Goal: Task Accomplishment & Management: Manage account settings

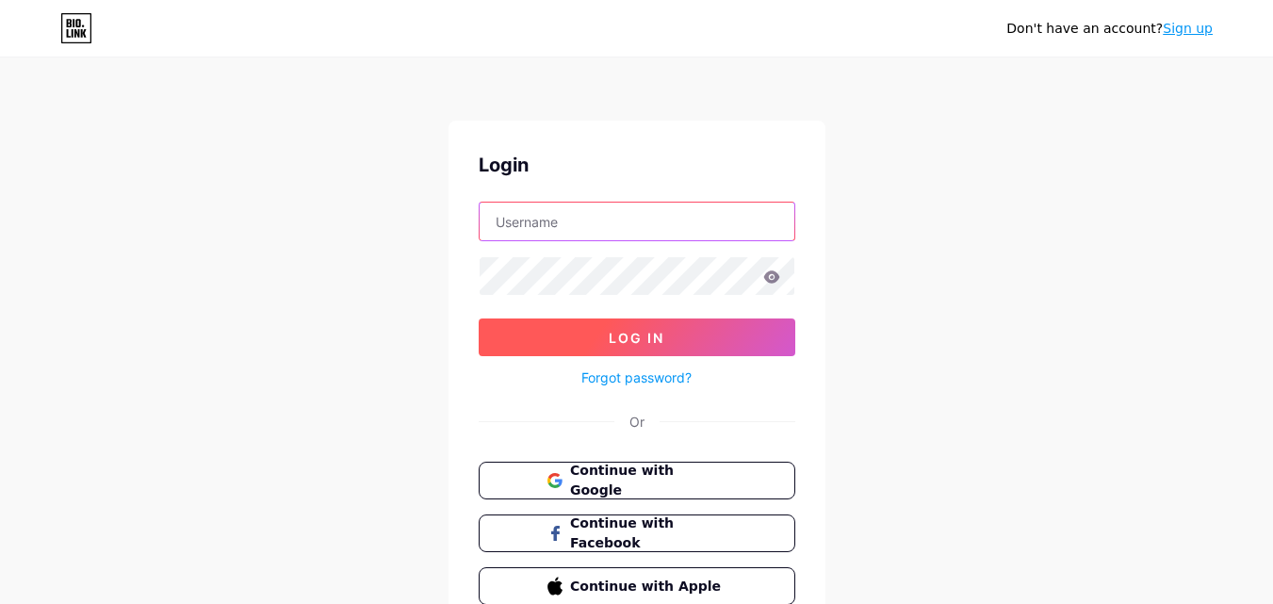
type input "[EMAIL_ADDRESS][DOMAIN_NAME]"
click at [669, 335] on button "Log In" at bounding box center [637, 337] width 317 height 38
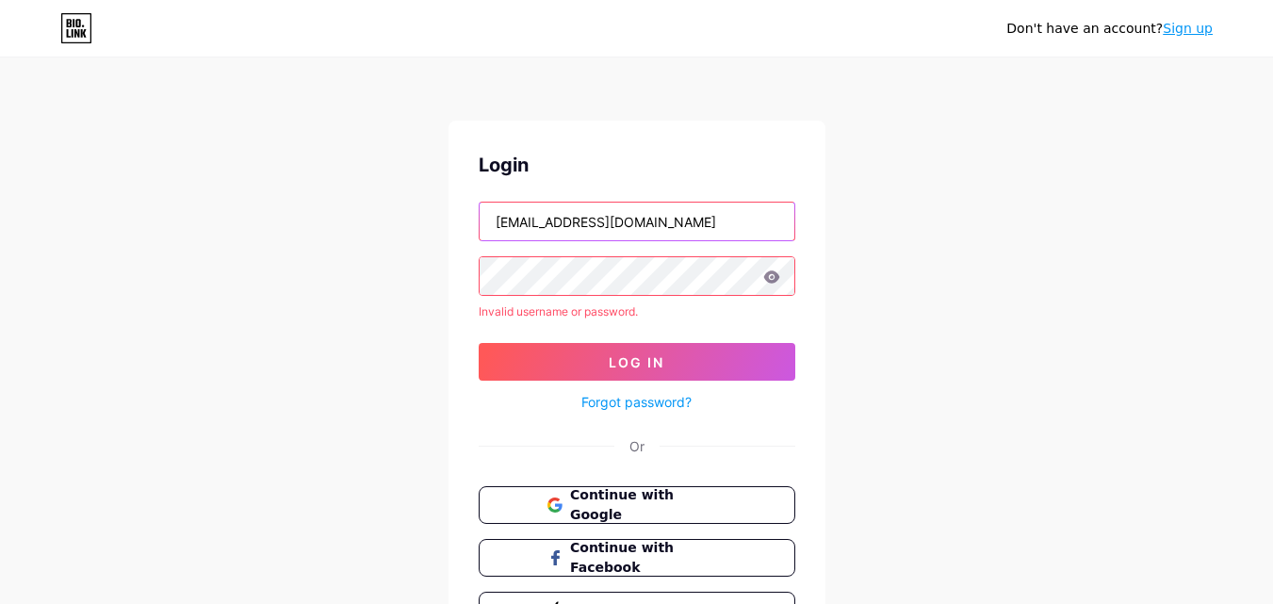
click at [713, 232] on input "[EMAIL_ADDRESS][DOMAIN_NAME]" at bounding box center [637, 222] width 315 height 38
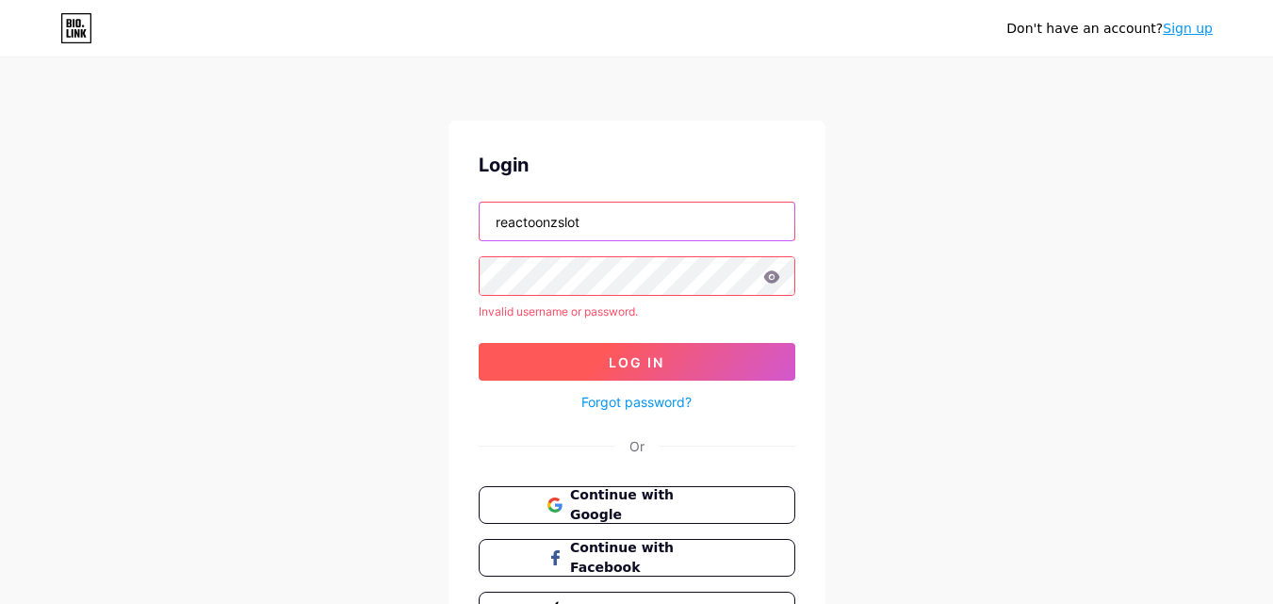
type input "reactoonzslot"
click at [707, 375] on button "Log In" at bounding box center [637, 362] width 317 height 38
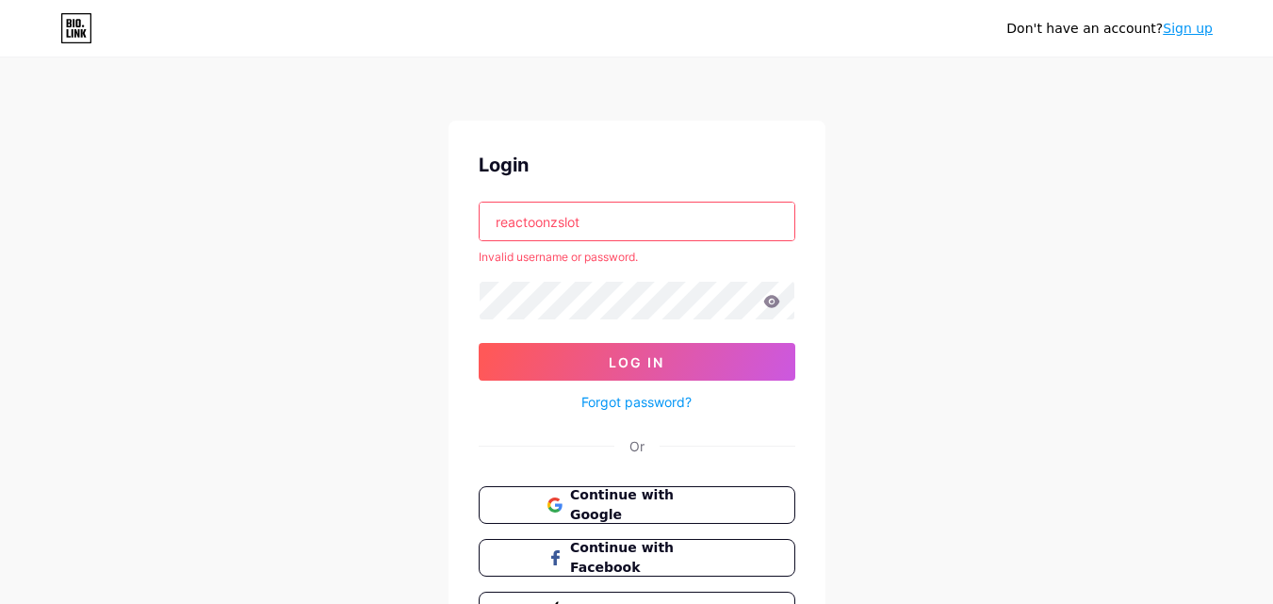
click at [772, 304] on icon at bounding box center [771, 301] width 17 height 13
click at [396, 291] on div "Don't have an account? Sign up Login reactoonzslot Invalid username or password…" at bounding box center [636, 360] width 1273 height 720
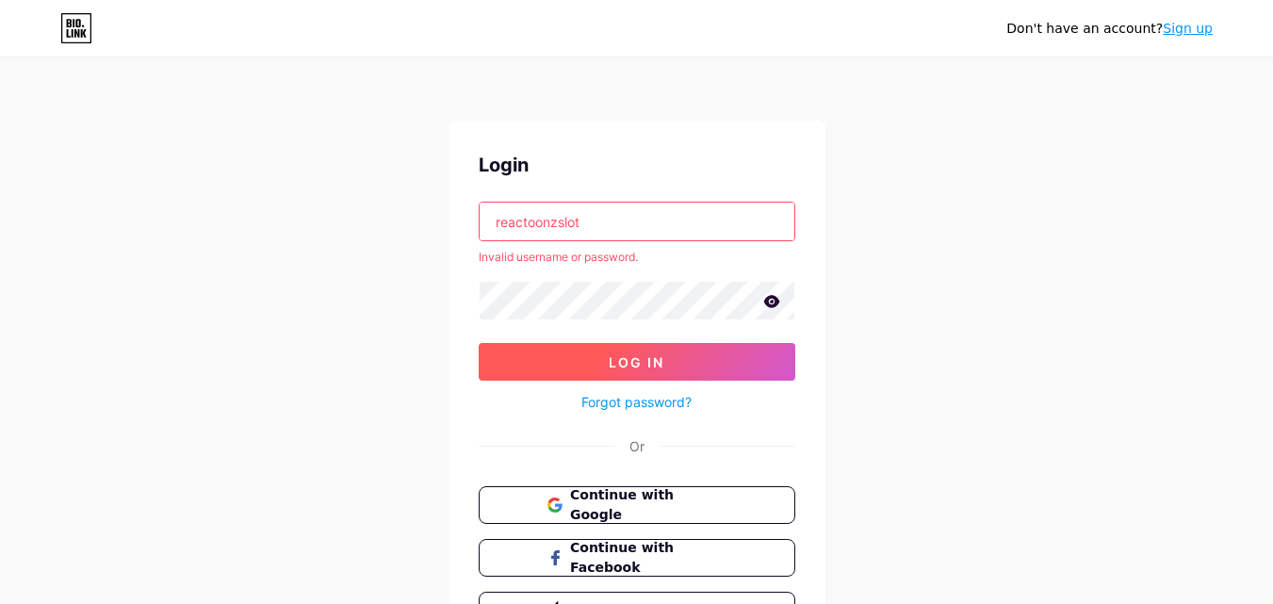
click at [498, 371] on button "Log In" at bounding box center [637, 362] width 317 height 38
drag, startPoint x: 615, startPoint y: 212, endPoint x: 321, endPoint y: 225, distance: 294.3
click at [321, 225] on div "Don't have an account? Sign up Login reactoonzslot Invalid username or password…" at bounding box center [636, 360] width 1273 height 720
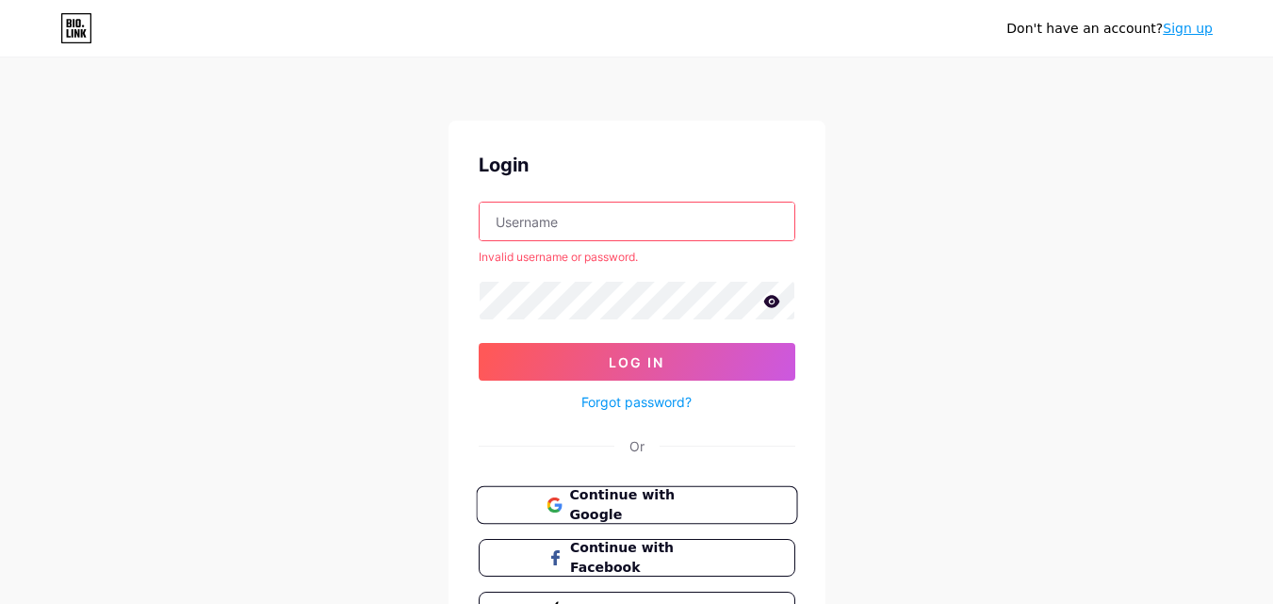
click at [620, 486] on button "Continue with Google" at bounding box center [636, 505] width 321 height 39
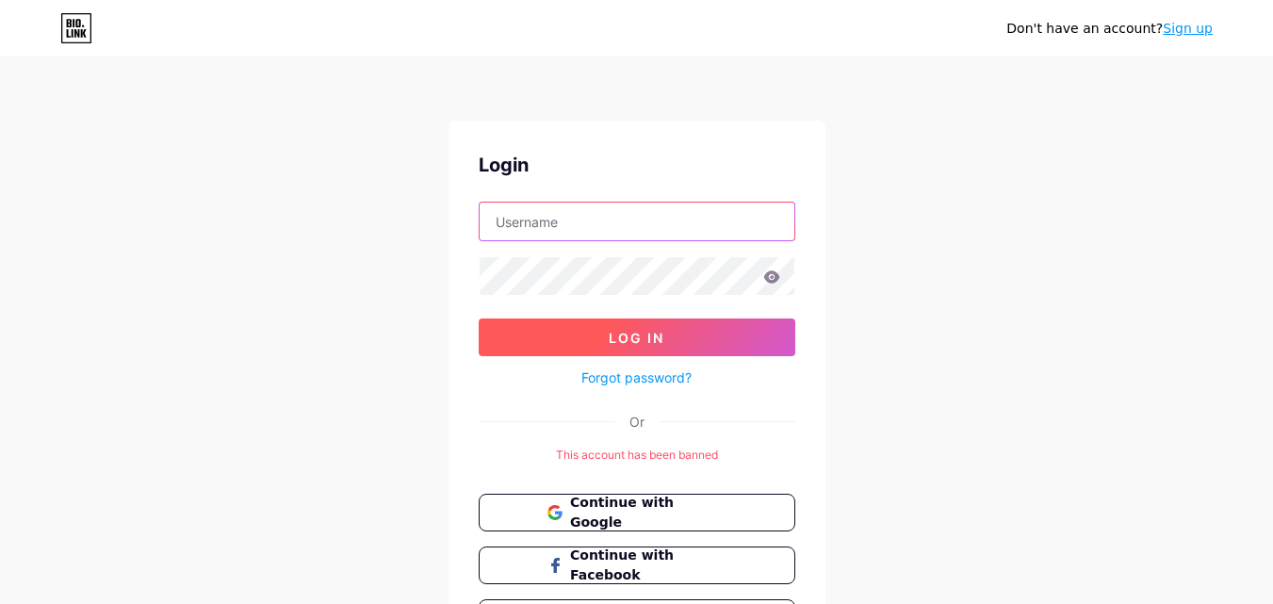
type input "[EMAIL_ADDRESS][DOMAIN_NAME]"
click at [726, 337] on button "Log In" at bounding box center [637, 337] width 317 height 38
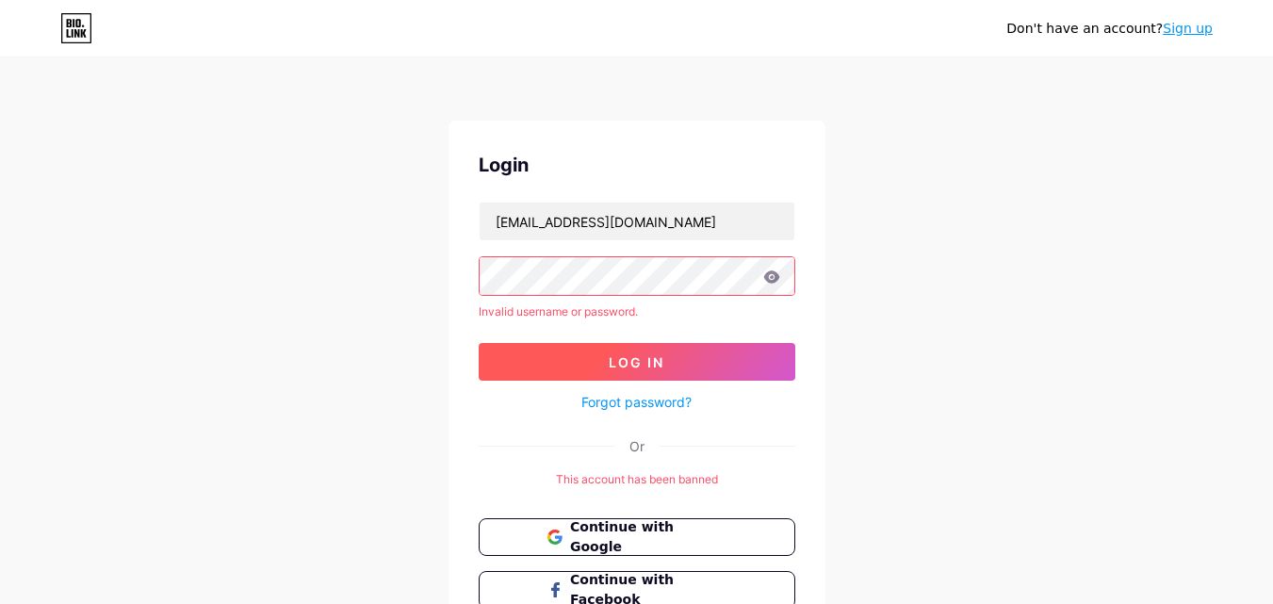
click at [523, 347] on button "Log In" at bounding box center [637, 362] width 317 height 38
click at [648, 525] on button "Continue with Google" at bounding box center [636, 537] width 321 height 39
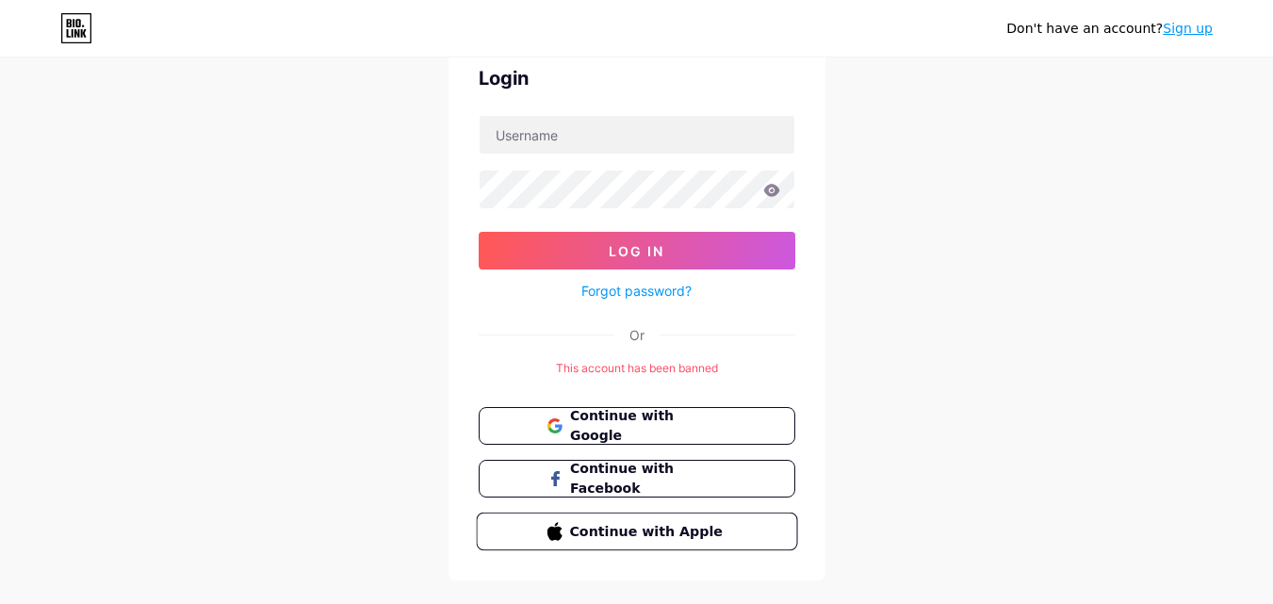
scroll to position [122, 0]
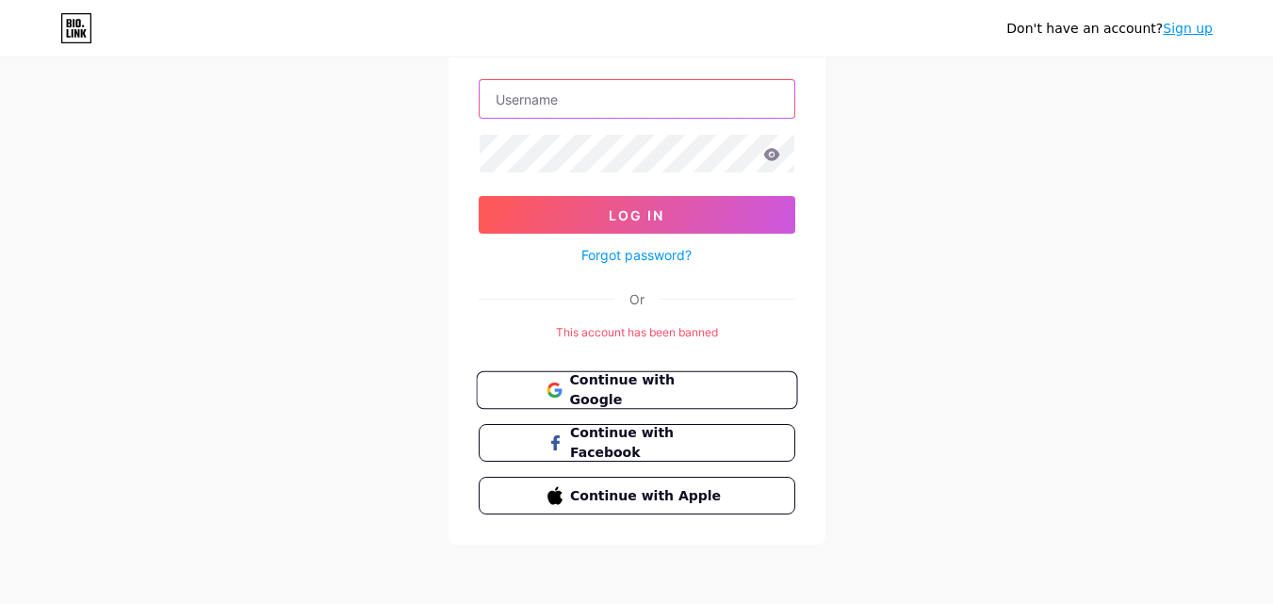
type input "[EMAIL_ADDRESS][DOMAIN_NAME]"
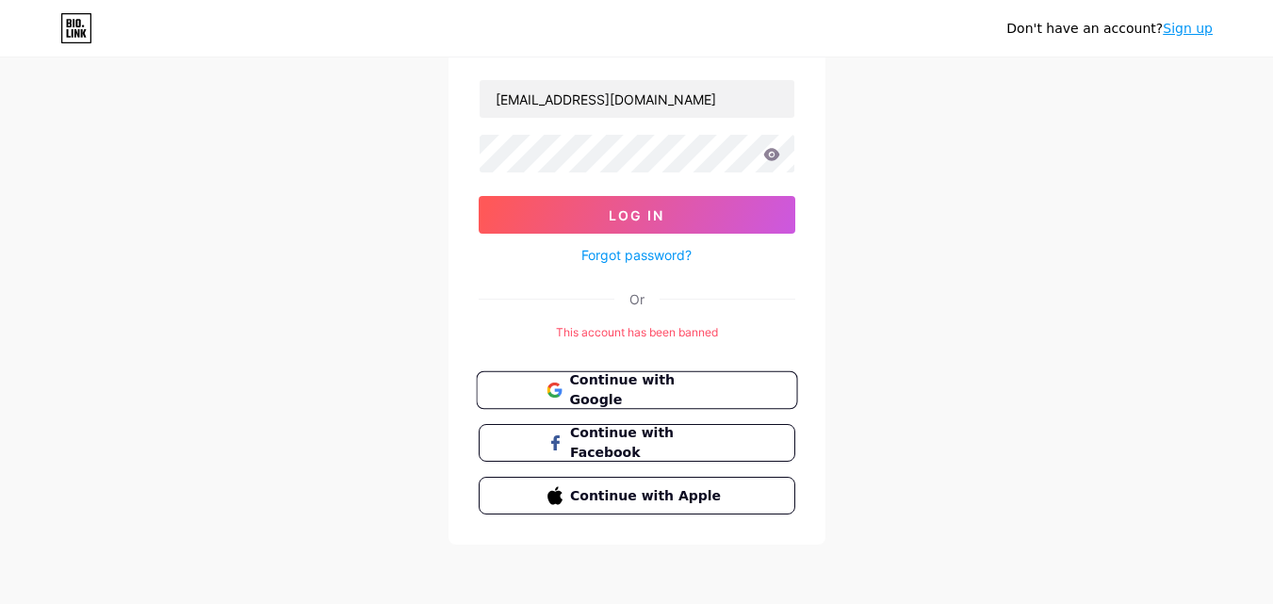
click at [674, 395] on span "Continue with Google" at bounding box center [647, 390] width 157 height 41
